Goal: Navigation & Orientation: Find specific page/section

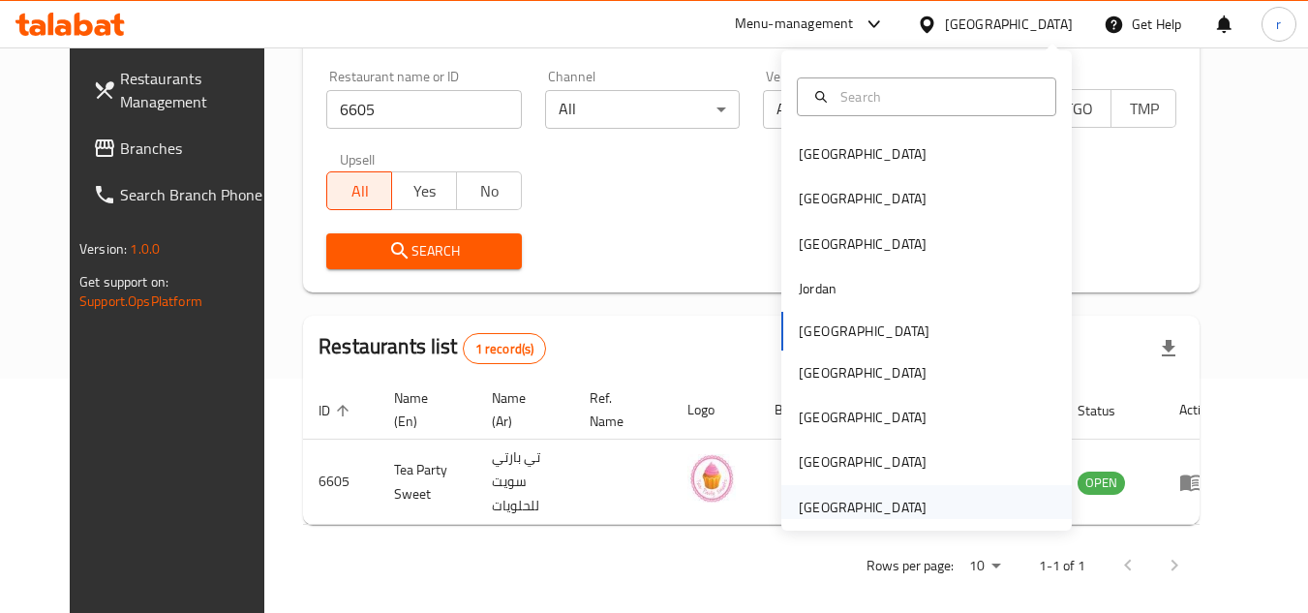
click at [899, 511] on div "[GEOGRAPHIC_DATA]" at bounding box center [863, 507] width 128 height 21
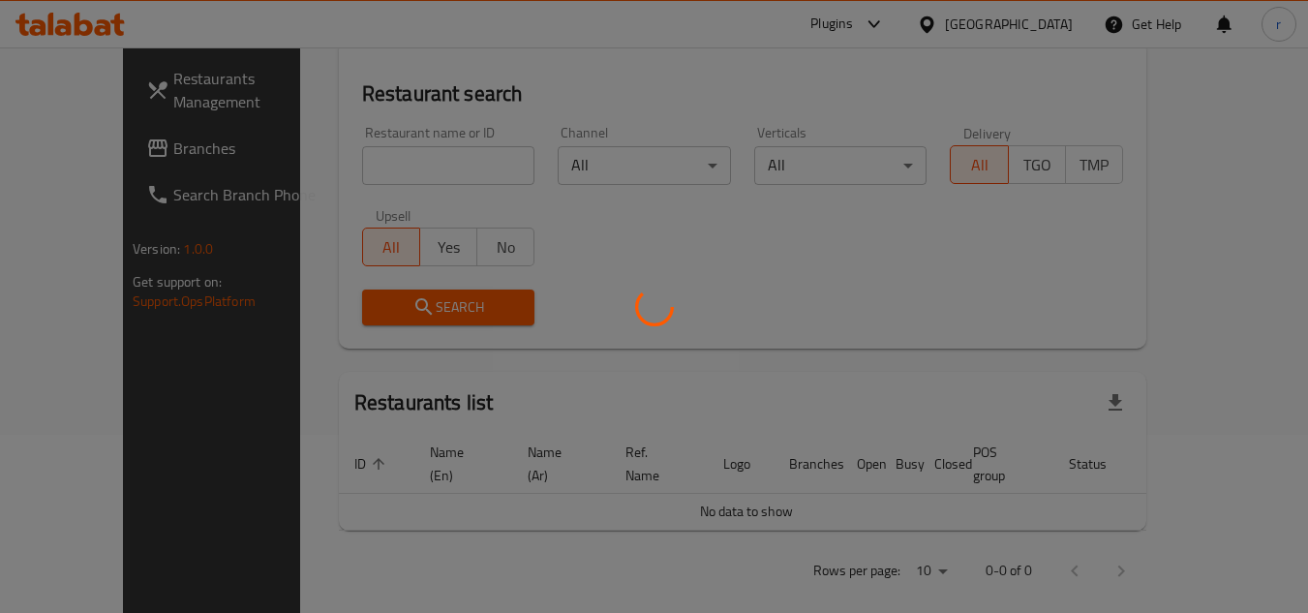
scroll to position [234, 0]
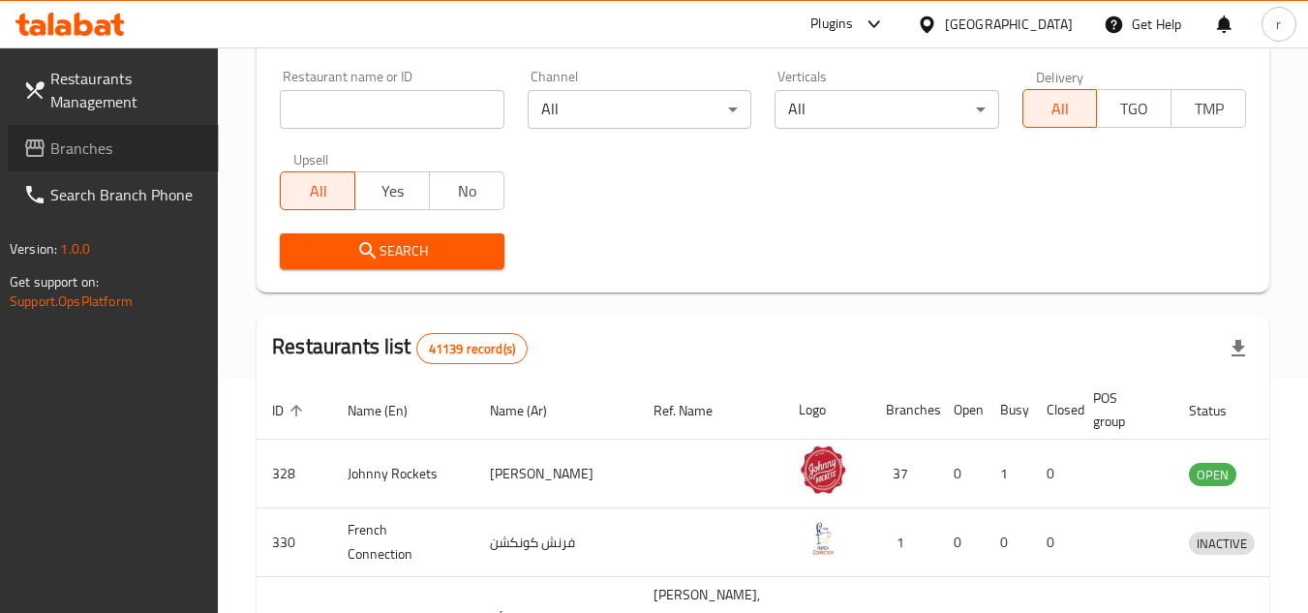
click at [95, 150] on span "Branches" at bounding box center [126, 148] width 153 height 23
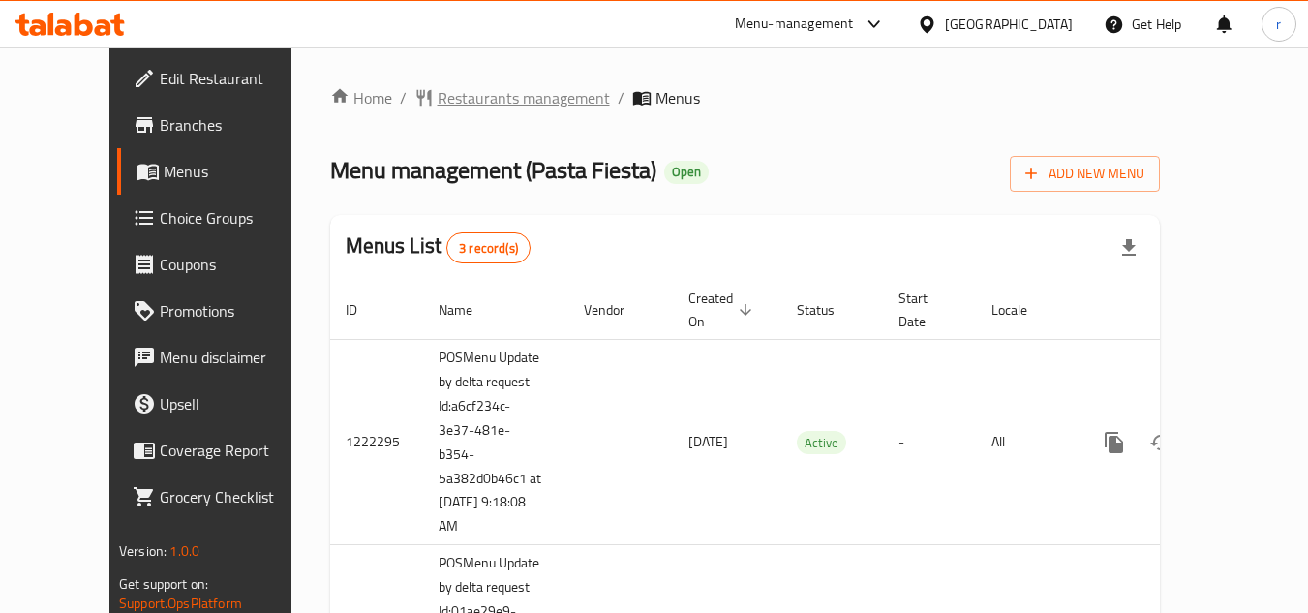
click at [438, 109] on span "Restaurants management" at bounding box center [524, 97] width 172 height 23
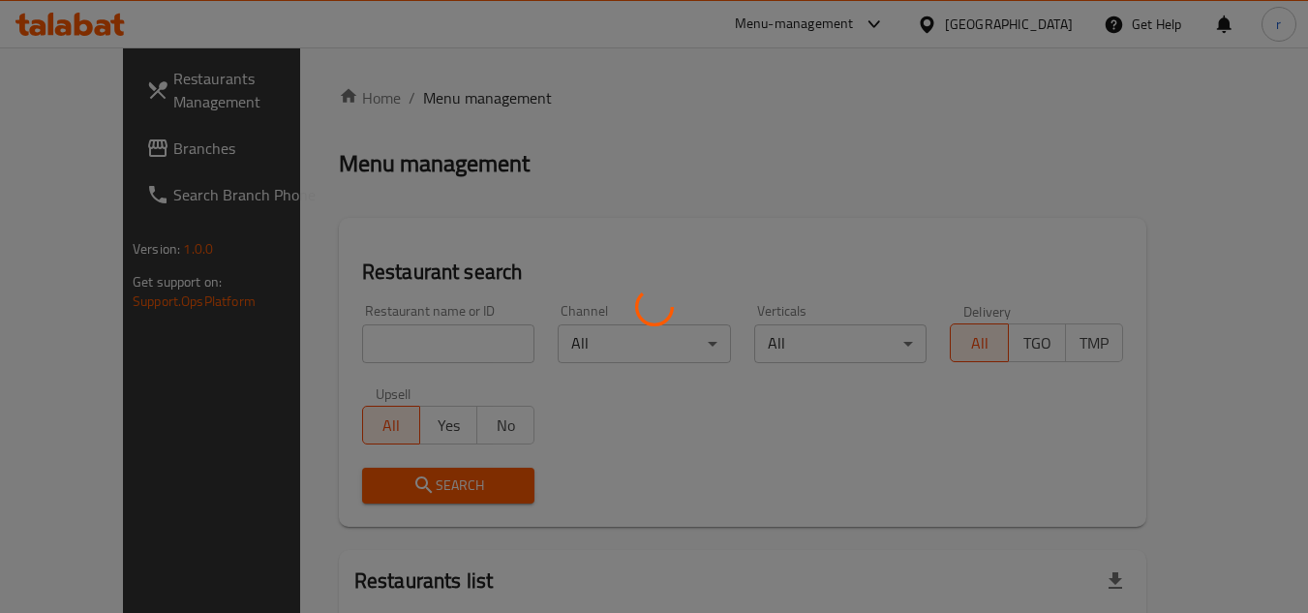
click at [453, 341] on div at bounding box center [654, 306] width 1308 height 613
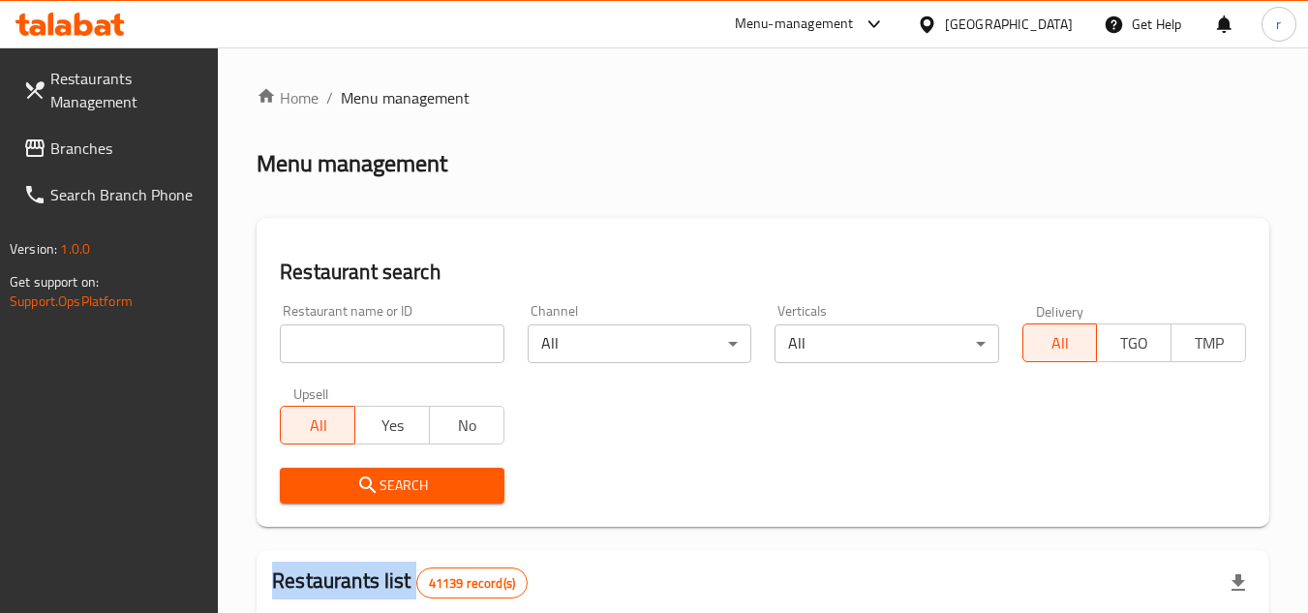
click at [453, 341] on div at bounding box center [654, 306] width 1308 height 613
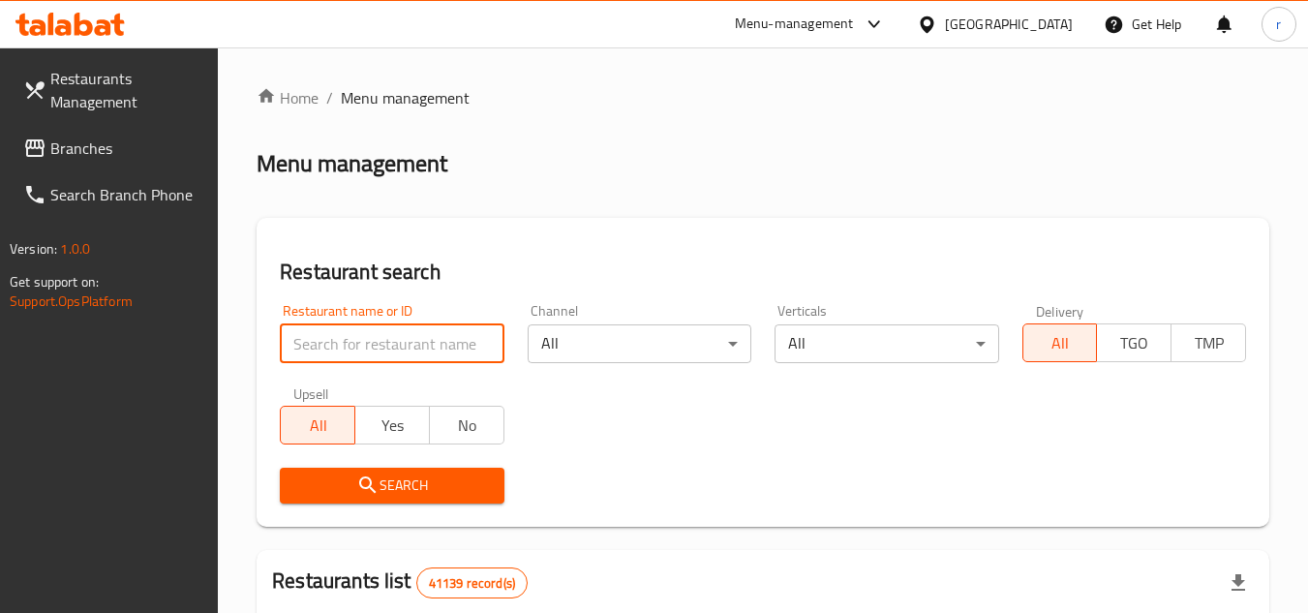
click at [453, 341] on input "search" at bounding box center [392, 343] width 224 height 39
paste input "633516"
type input "633516"
click at [351, 483] on span "Search" at bounding box center [391, 486] width 193 height 24
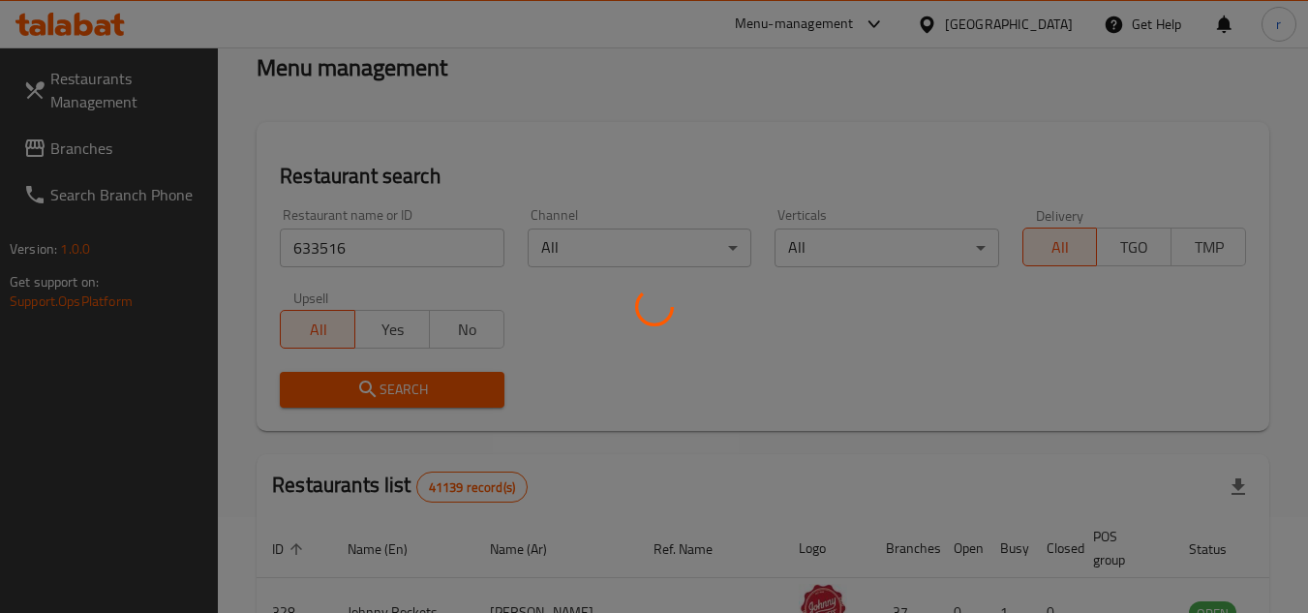
scroll to position [234, 0]
